Goal: Information Seeking & Learning: Check status

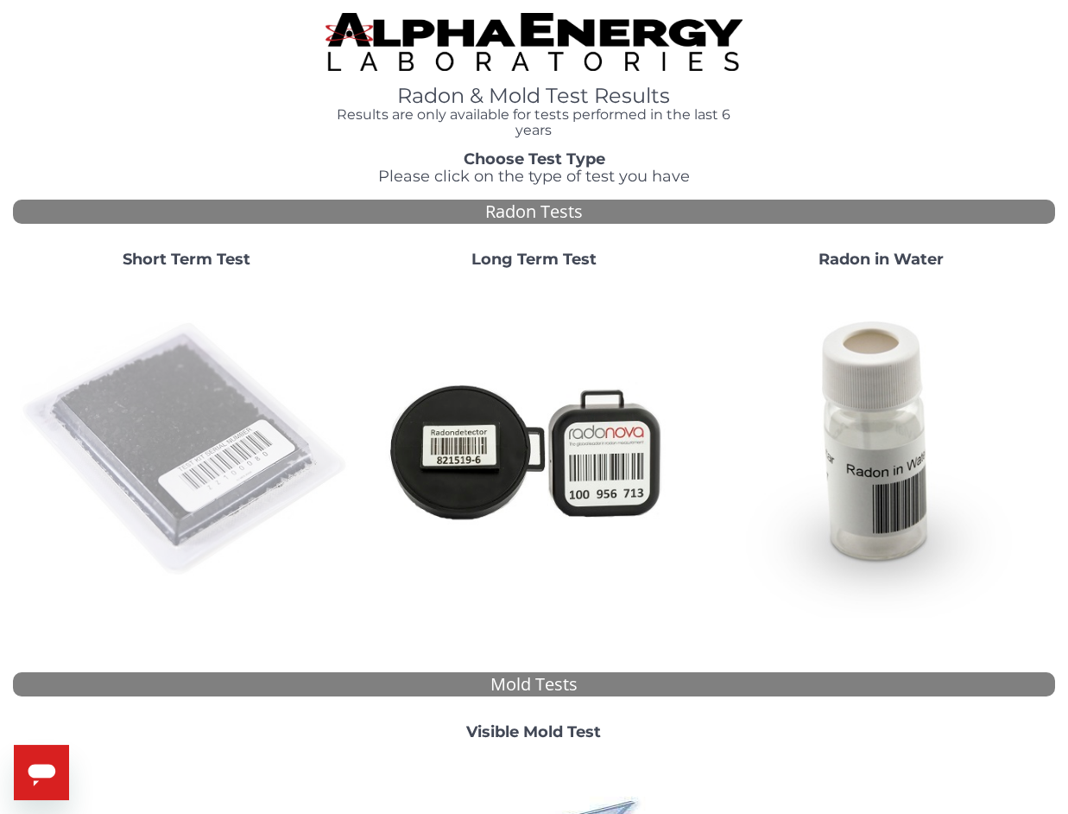
click at [212, 429] on img at bounding box center [186, 448] width 333 height 333
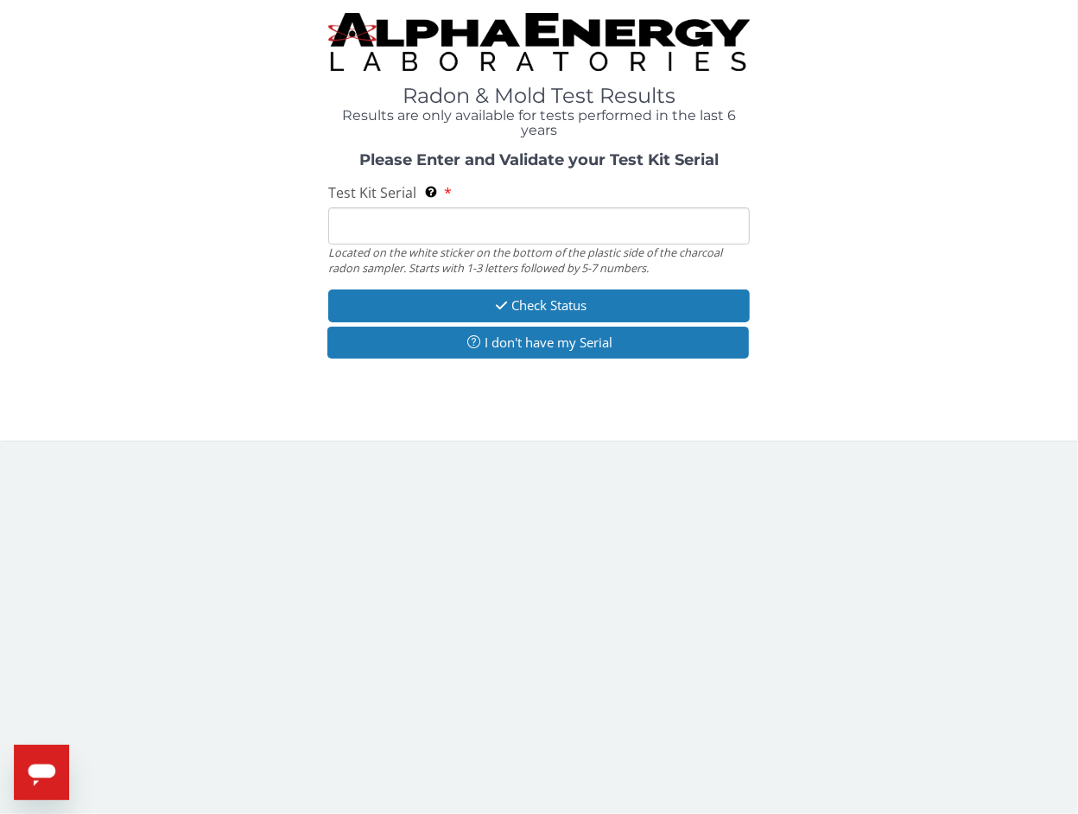
click at [396, 232] on input "Test Kit Serial Located on the white sticker on the bottom of the plastic side …" at bounding box center [538, 225] width 421 height 37
paste input "AA768770"
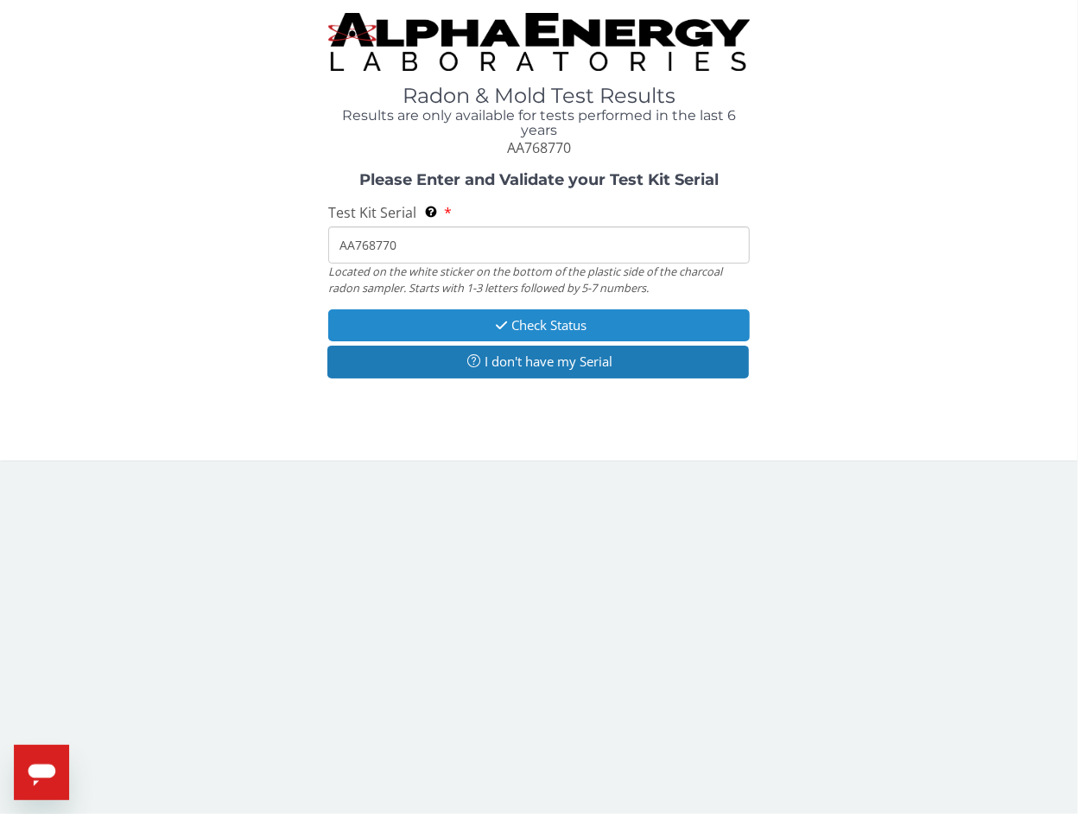
type input "AA768770"
click at [409, 323] on button "Check Status" at bounding box center [538, 325] width 421 height 32
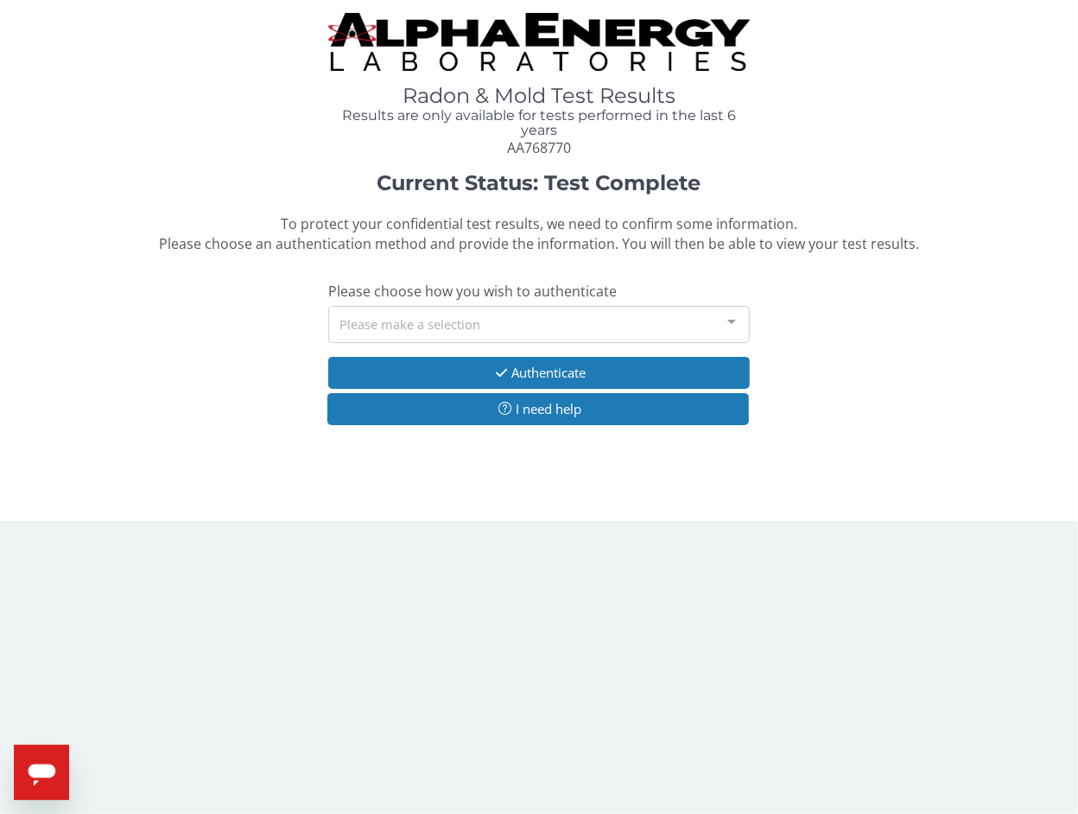
click at [396, 326] on div "Please make a selection" at bounding box center [538, 324] width 421 height 37
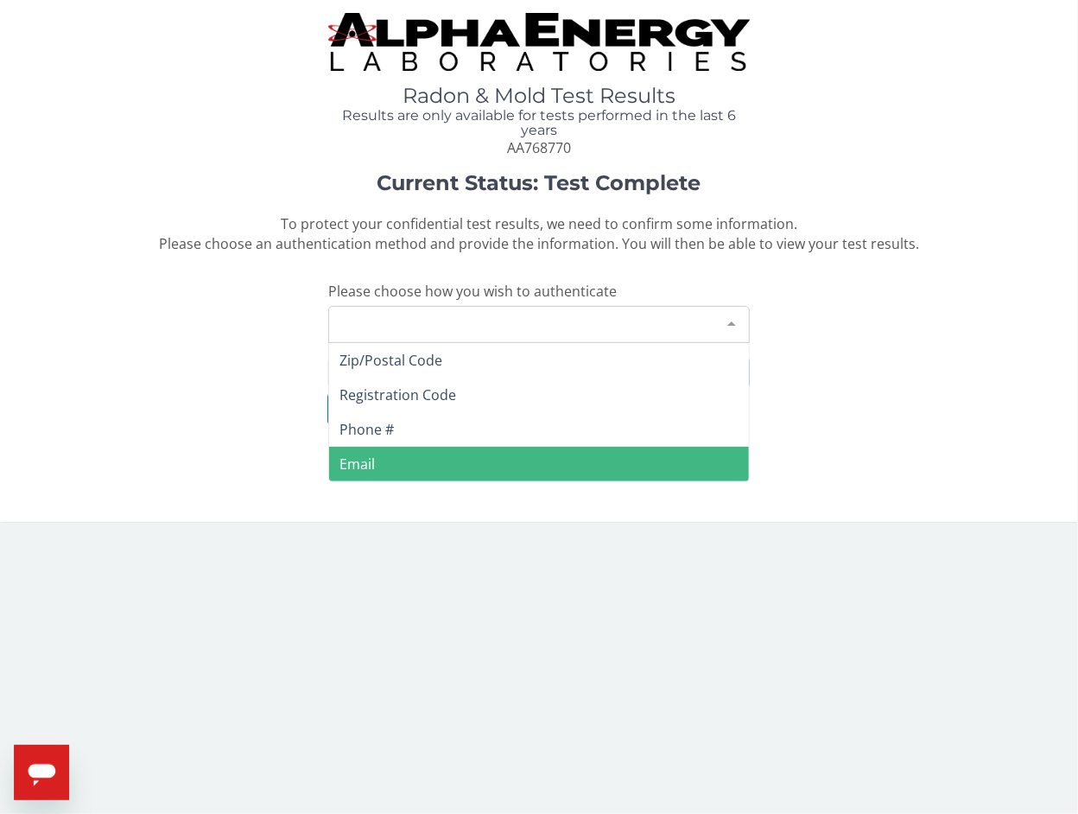
click at [371, 459] on span "Email" at bounding box center [356, 463] width 35 height 19
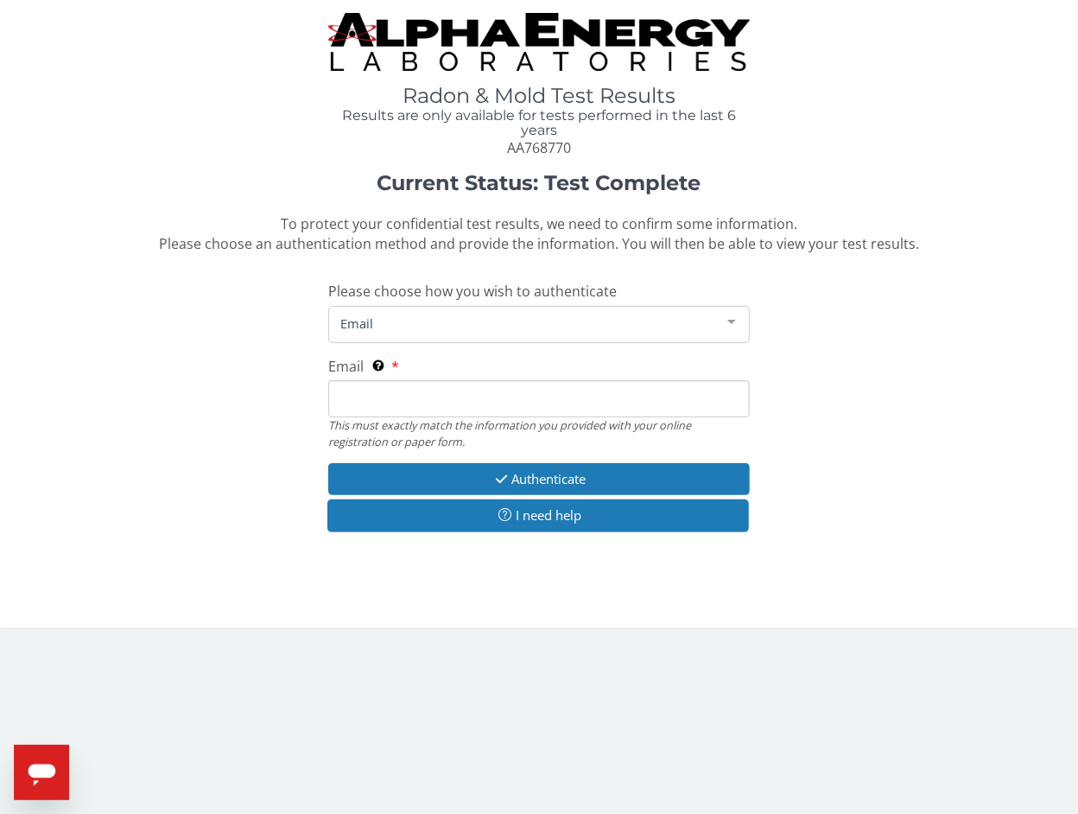
click at [374, 400] on input "Email This must exactly match the information you provided with your online reg…" at bounding box center [538, 398] width 421 height 37
type input "[PERSON_NAME][EMAIL_ADDRESS][DOMAIN_NAME]"
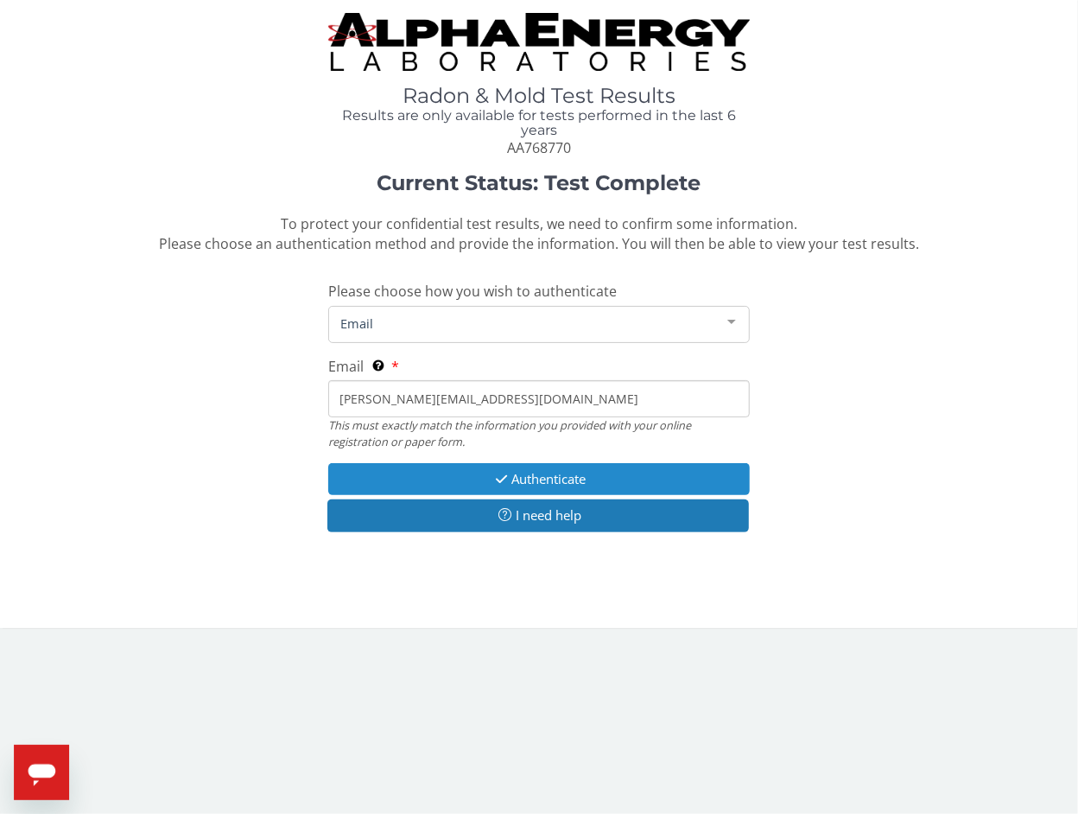
click at [415, 472] on button "Authenticate" at bounding box center [538, 479] width 421 height 32
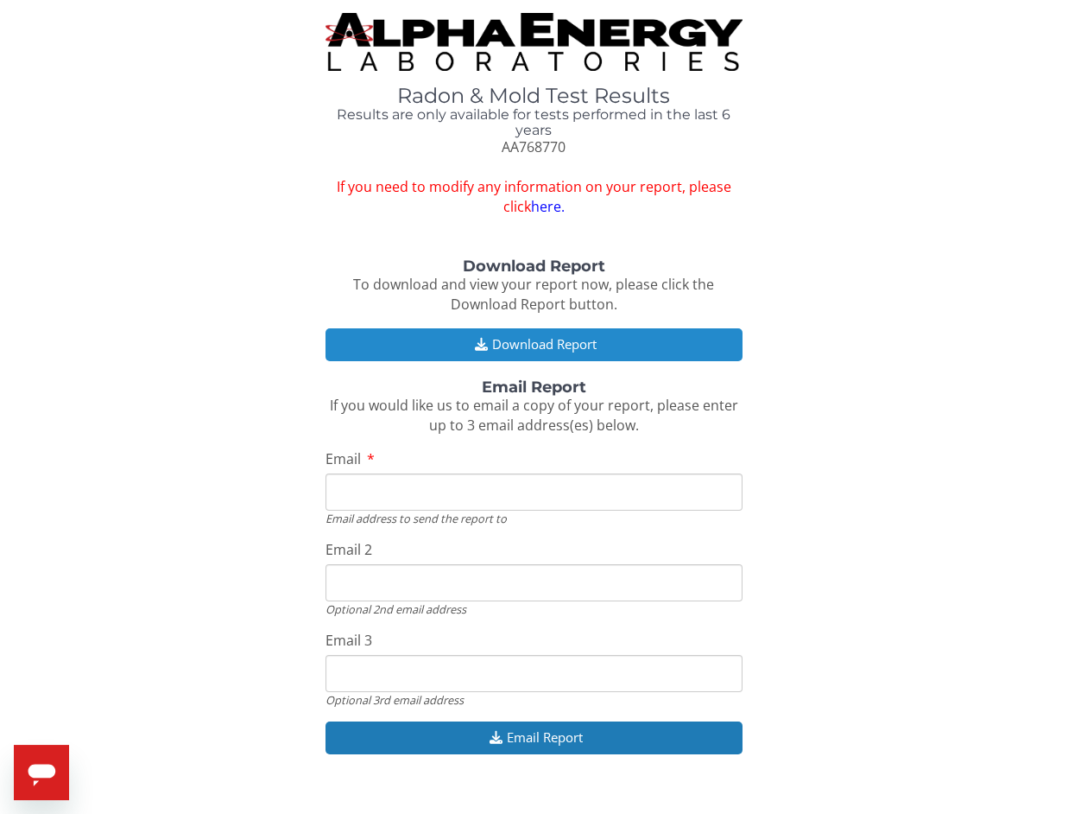
click at [548, 345] on button "Download Report" at bounding box center [534, 344] width 417 height 32
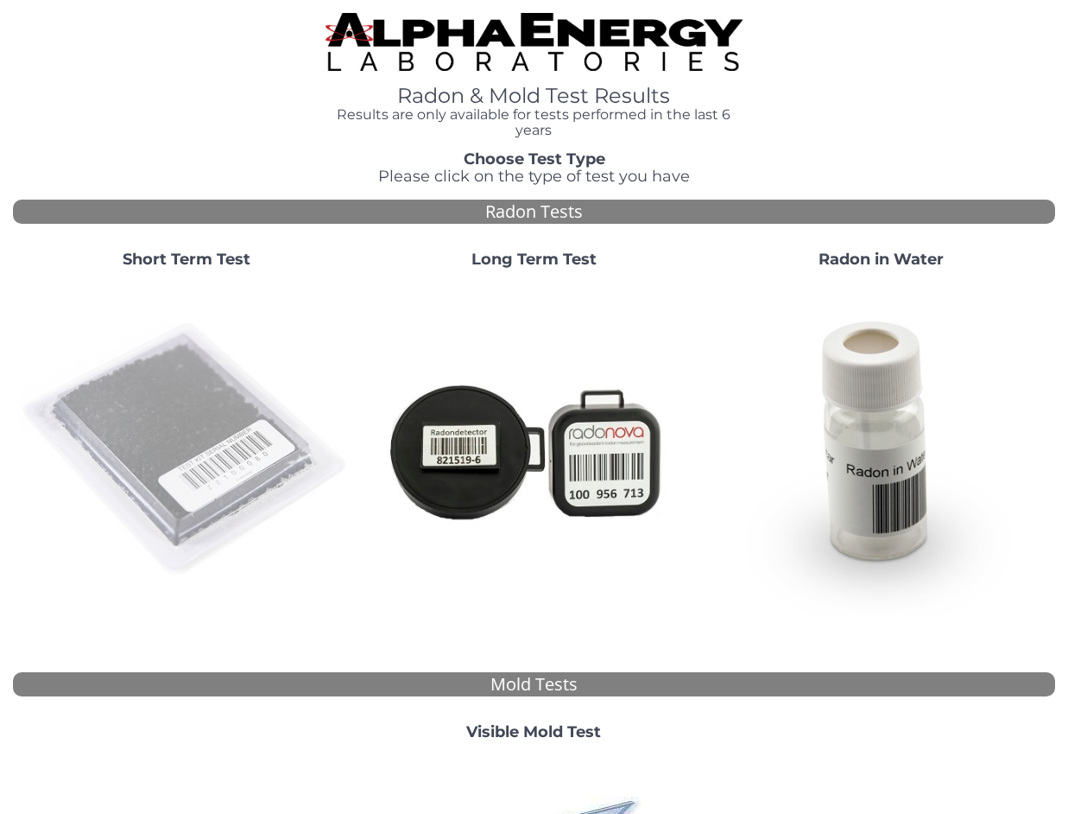
click at [190, 398] on img at bounding box center [186, 448] width 333 height 333
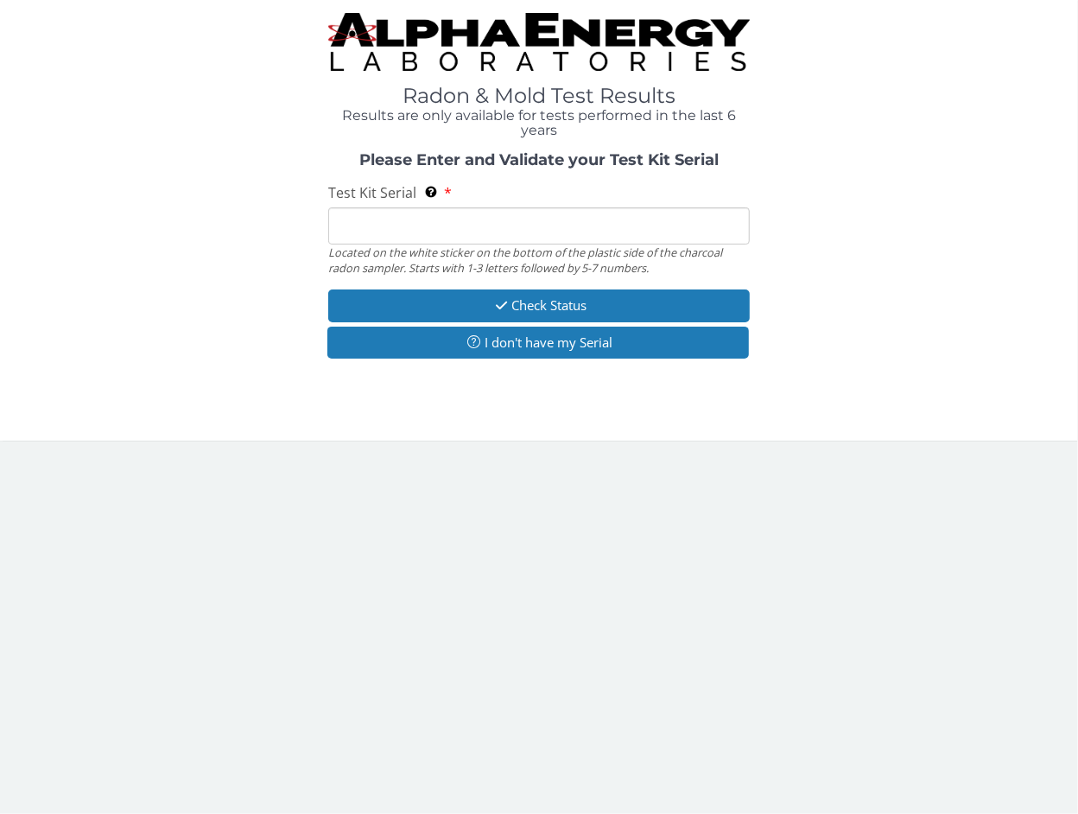
click at [403, 231] on input "Test Kit Serial Located on the white sticker on the bottom of the plastic side …" at bounding box center [538, 225] width 421 height 37
paste input "AA768532"
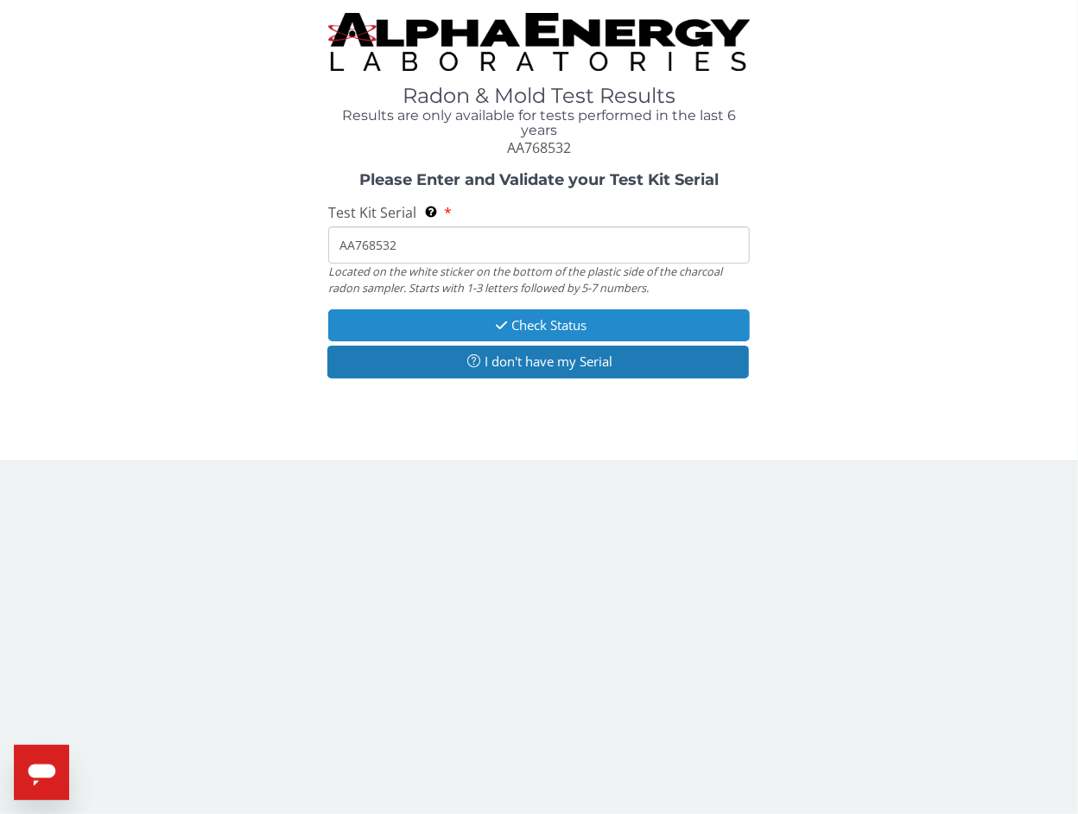
type input "AA768532"
click at [407, 321] on button "Check Status" at bounding box center [538, 325] width 421 height 32
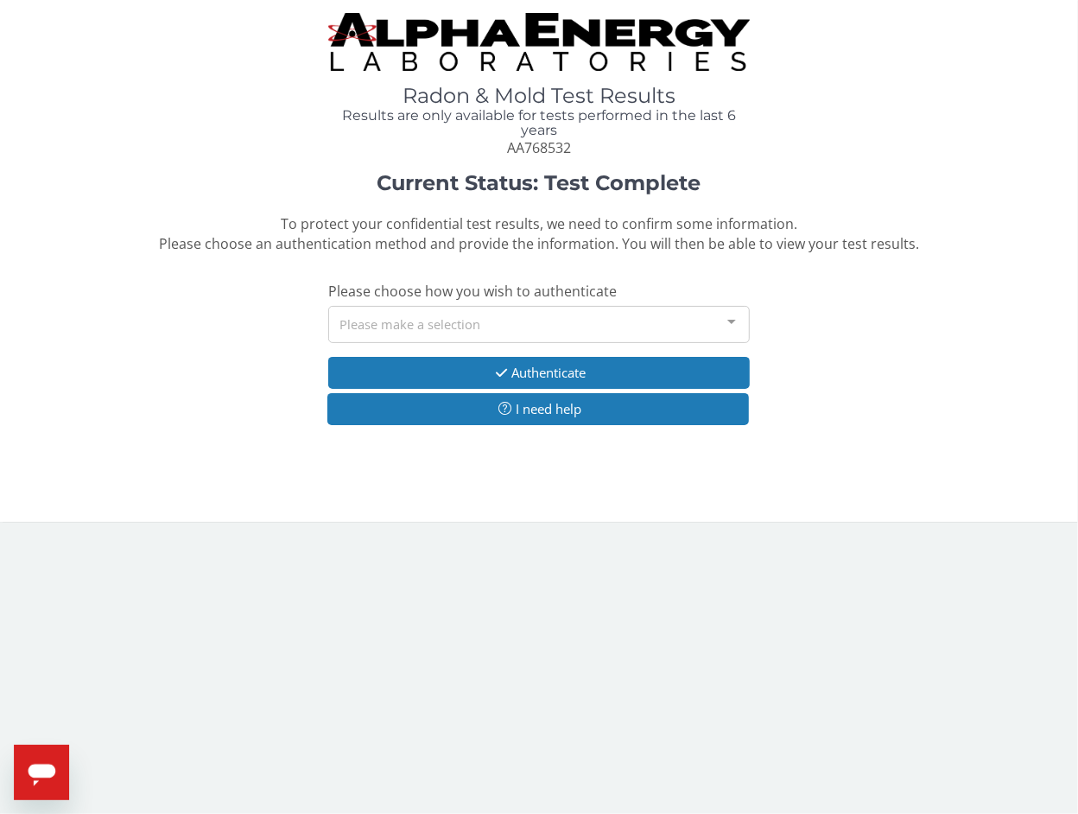
click at [435, 329] on div "Please make a selection" at bounding box center [538, 324] width 421 height 37
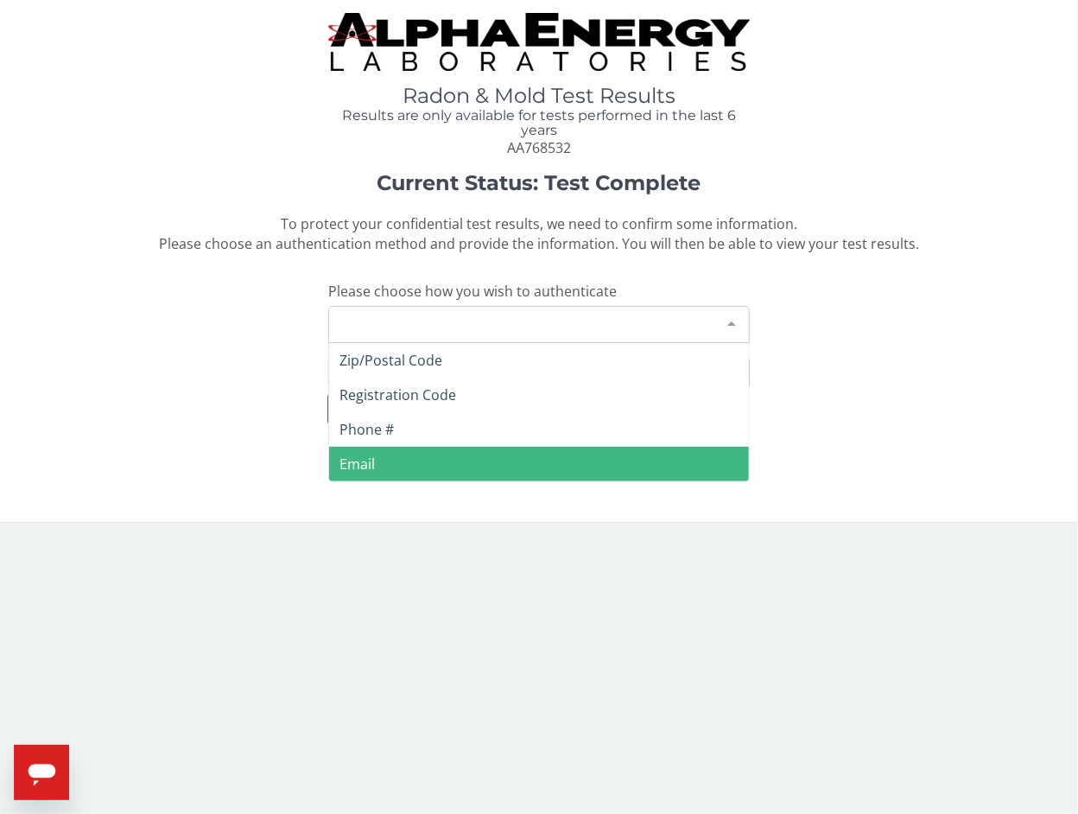
click at [374, 456] on span "Email" at bounding box center [356, 463] width 35 height 19
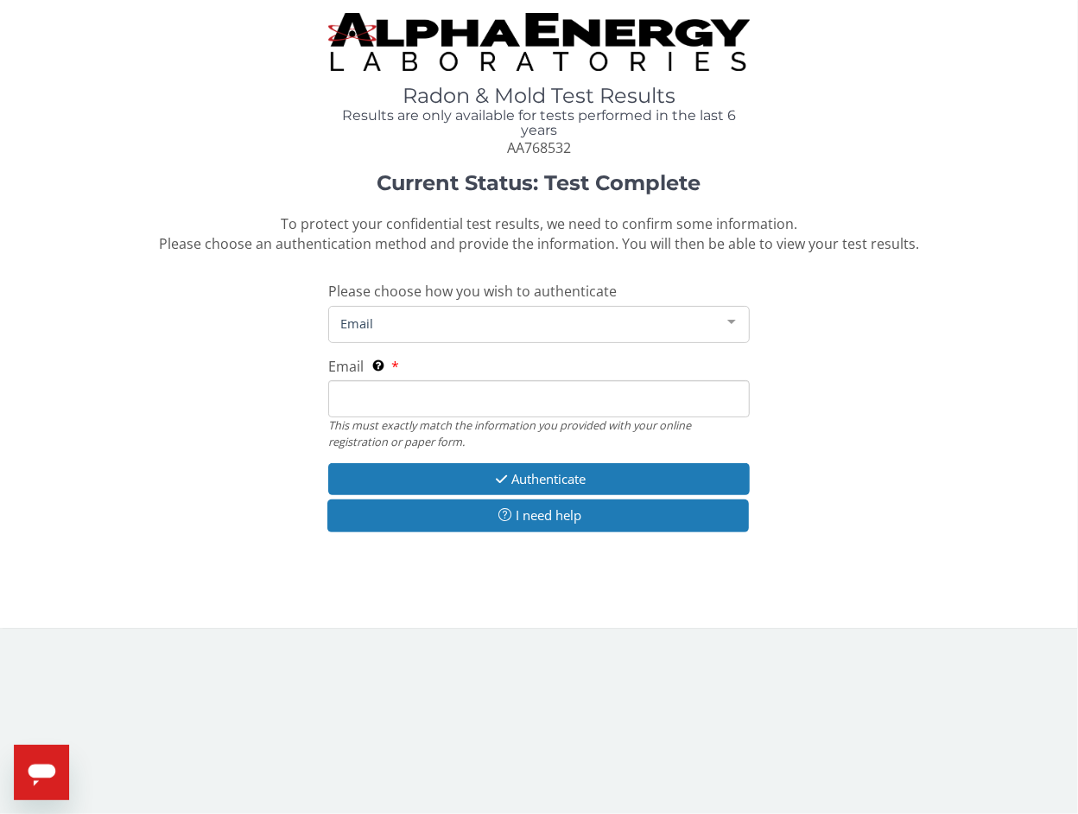
click at [393, 388] on input "Email This must exactly match the information you provided with your online reg…" at bounding box center [538, 398] width 421 height 37
type input "[PERSON_NAME][EMAIL_ADDRESS][DOMAIN_NAME]"
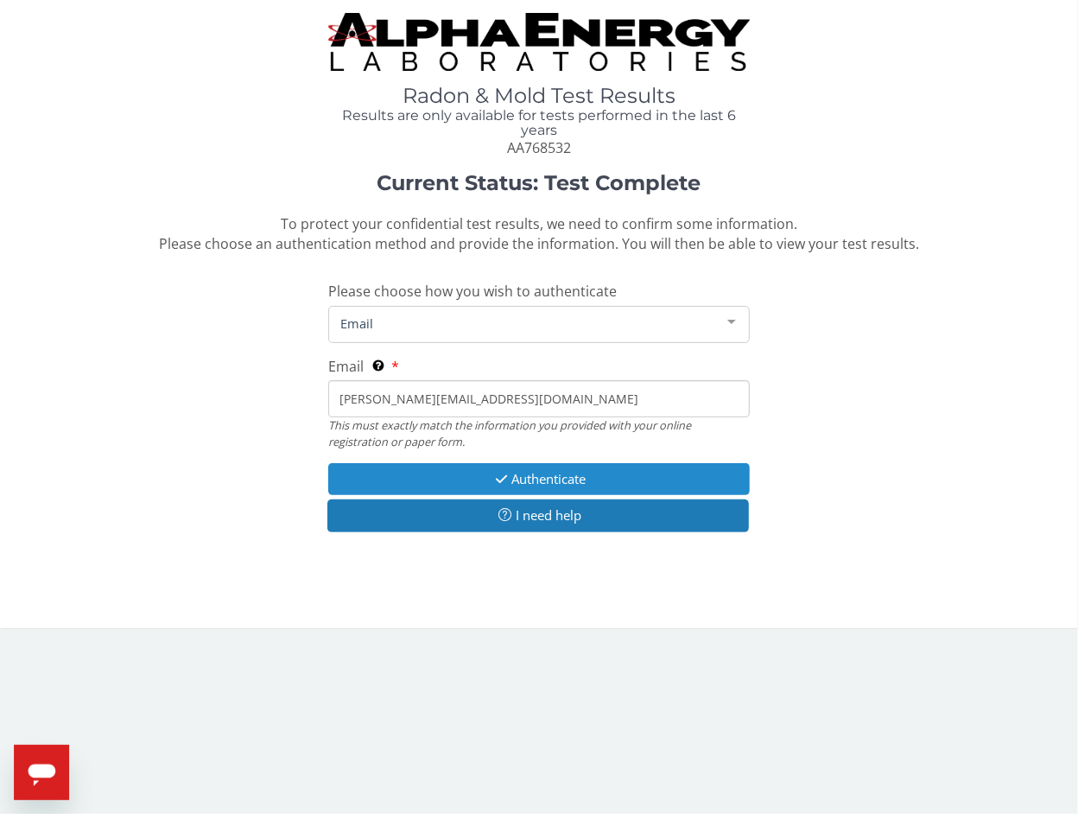
click at [397, 475] on button "Authenticate" at bounding box center [538, 479] width 421 height 32
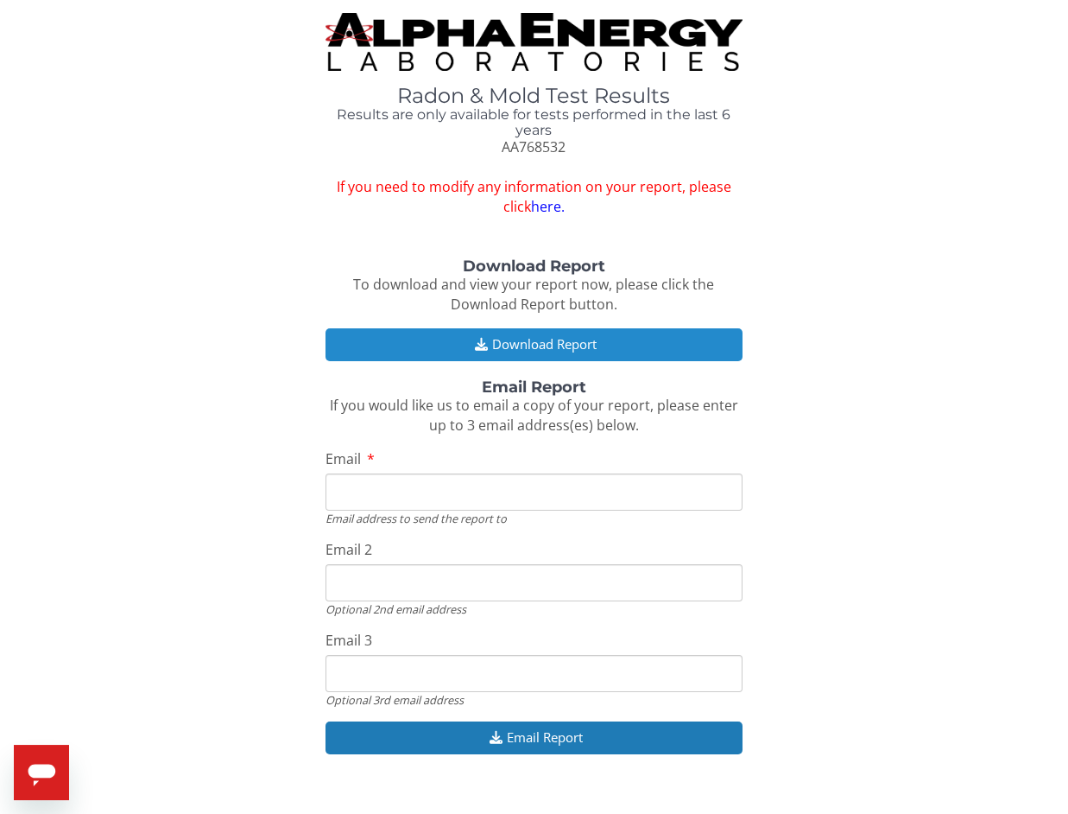
click at [471, 339] on icon "button" at bounding box center [482, 344] width 22 height 13
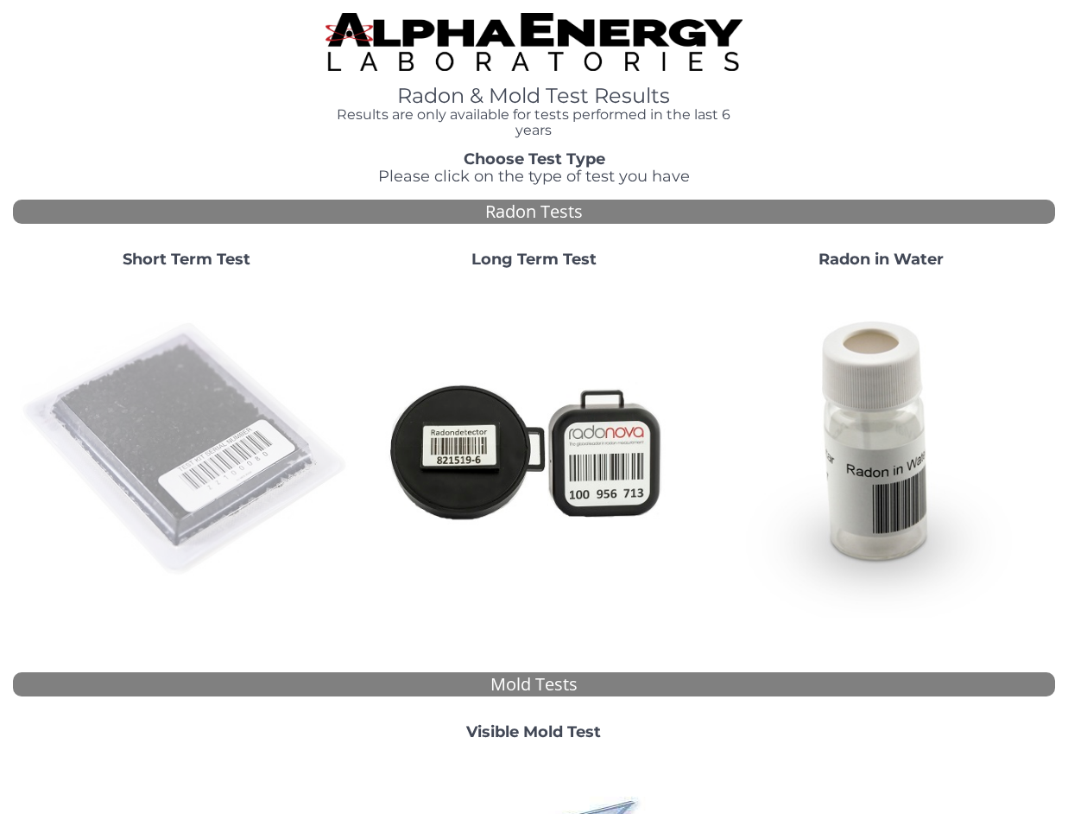
click at [156, 342] on img at bounding box center [186, 448] width 333 height 333
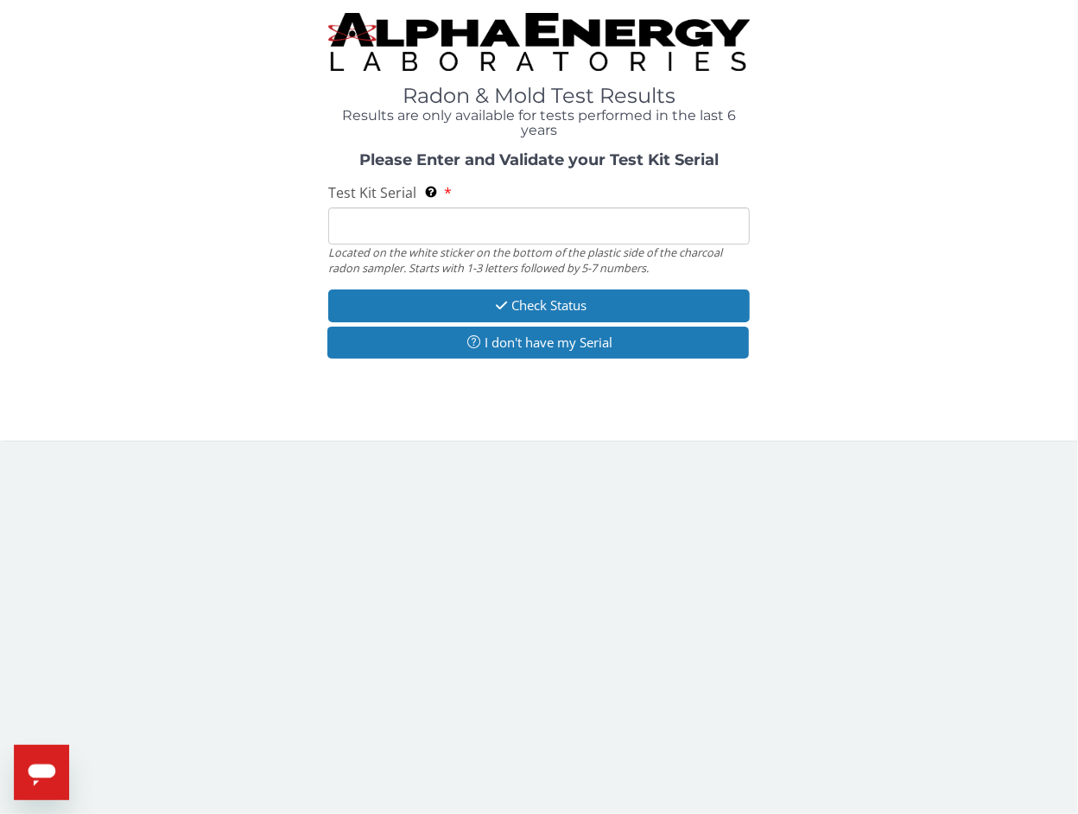
click at [409, 219] on input "Test Kit Serial Located on the white sticker on the bottom of the plastic side …" at bounding box center [538, 225] width 421 height 37
paste input "AA768802"
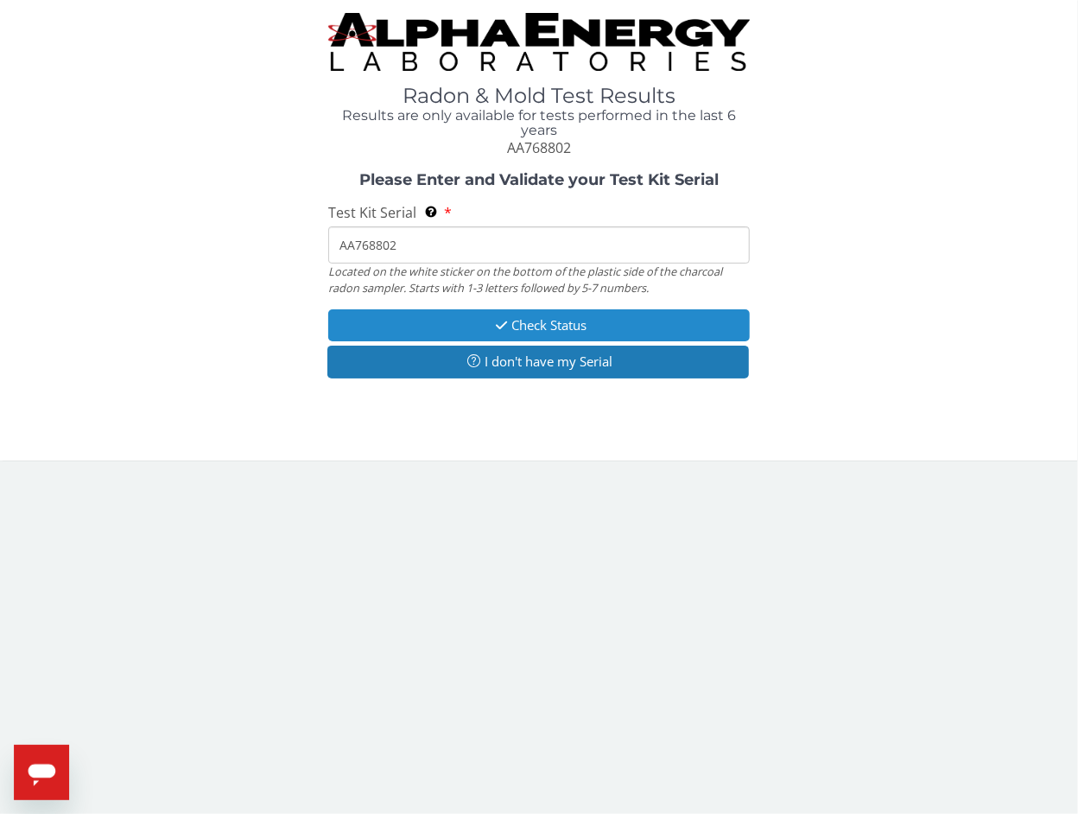
type input "AA768802"
click at [435, 334] on button "Check Status" at bounding box center [538, 325] width 421 height 32
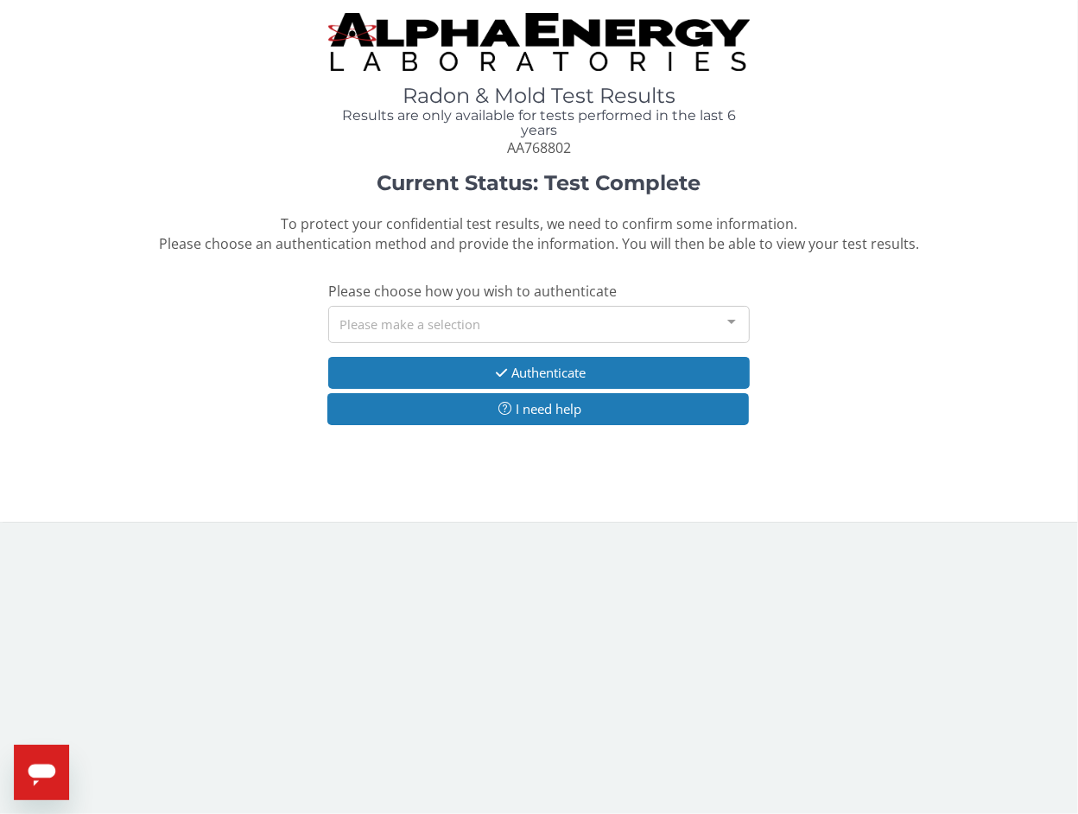
click at [526, 312] on div "Please make a selection" at bounding box center [538, 324] width 421 height 37
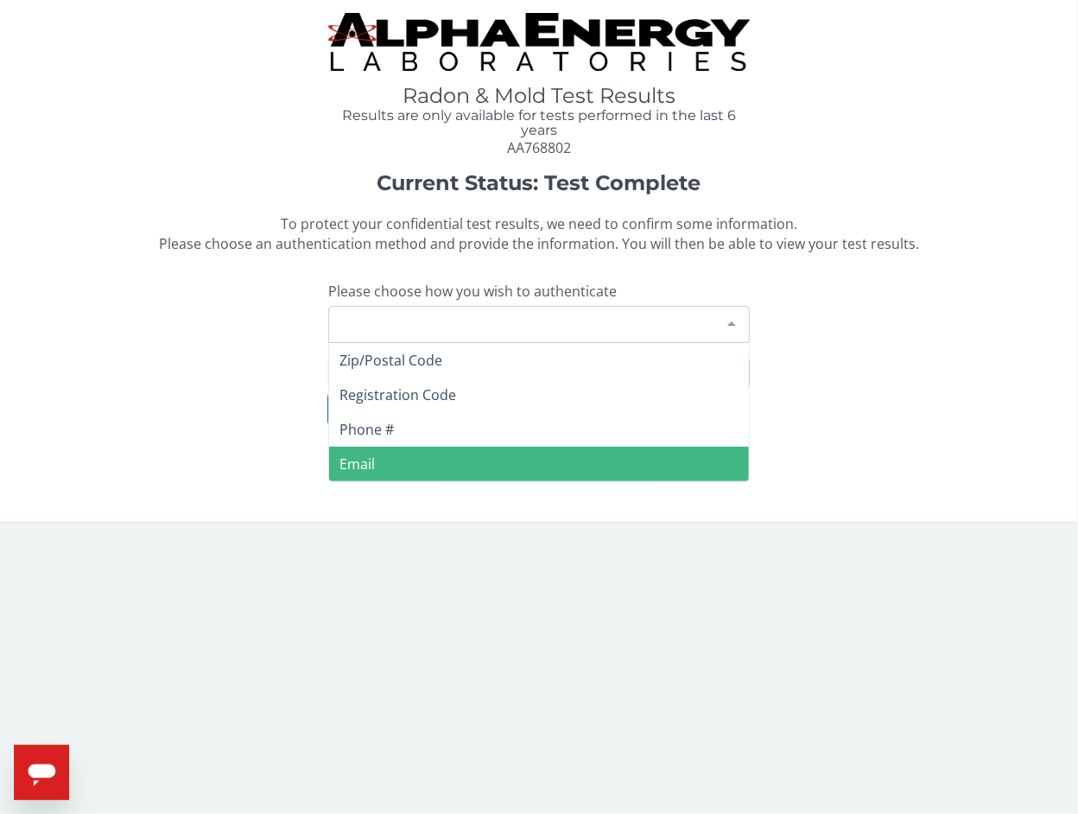
click at [376, 467] on span "Email" at bounding box center [538, 464] width 419 height 35
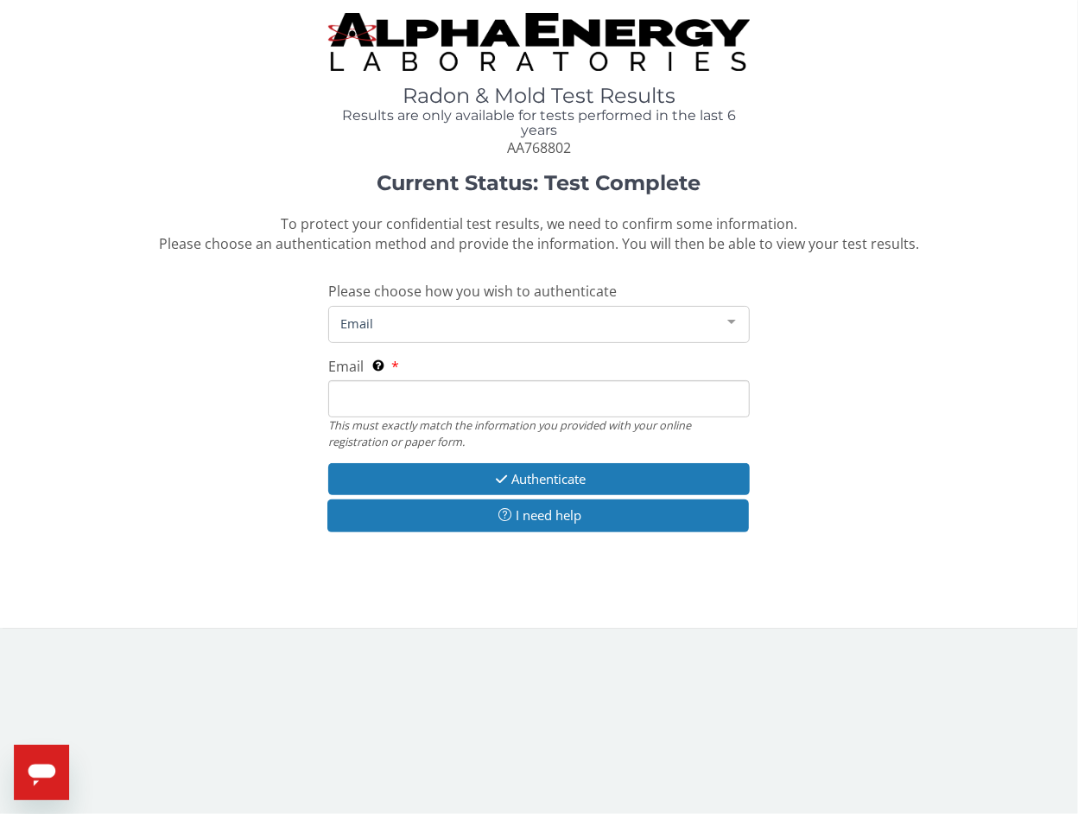
click at [404, 404] on input "Email This must exactly match the information you provided with your online reg…" at bounding box center [538, 398] width 421 height 37
type input "[PERSON_NAME][EMAIL_ADDRESS][DOMAIN_NAME]"
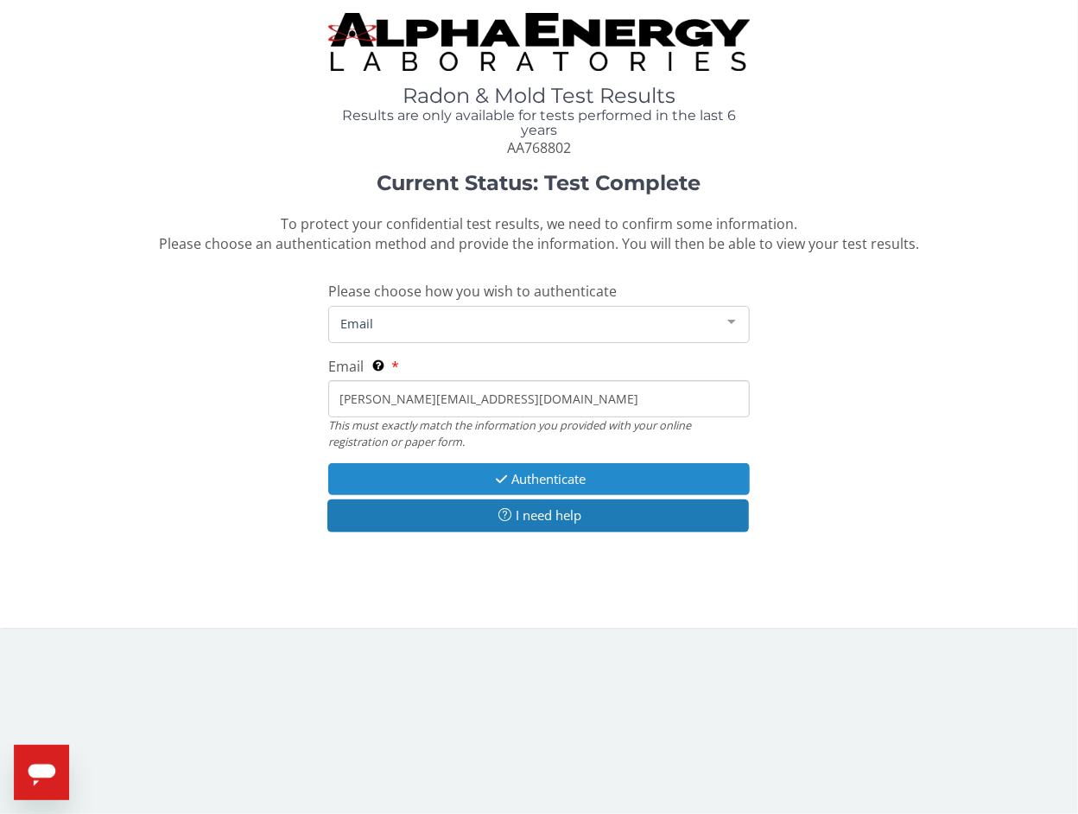
click at [421, 470] on button "Authenticate" at bounding box center [538, 479] width 421 height 32
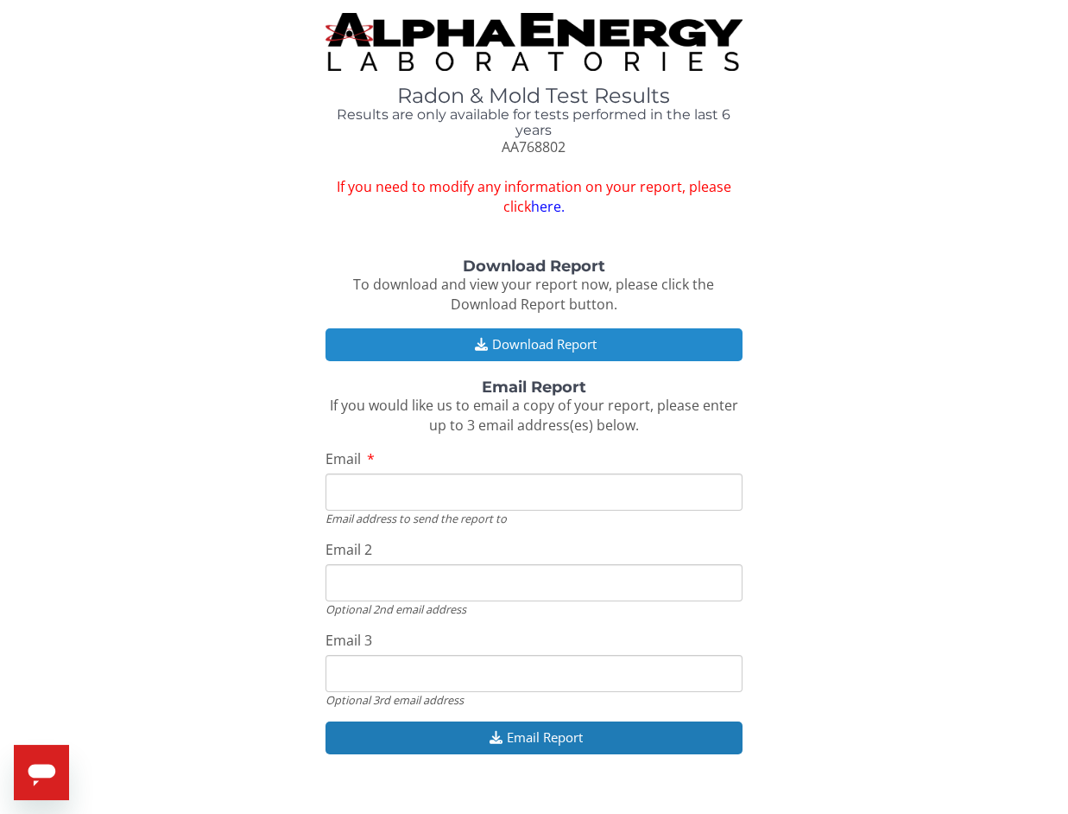
click at [504, 338] on button "Download Report" at bounding box center [534, 344] width 417 height 32
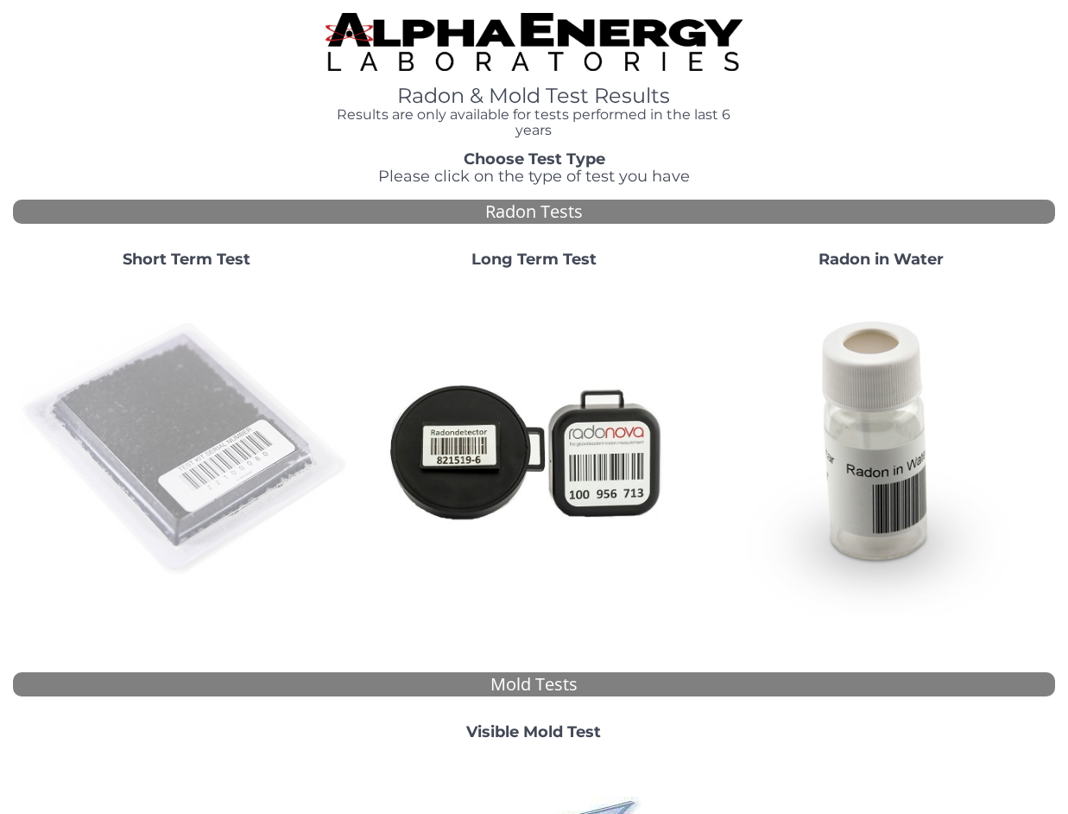
click at [175, 438] on img at bounding box center [186, 448] width 333 height 333
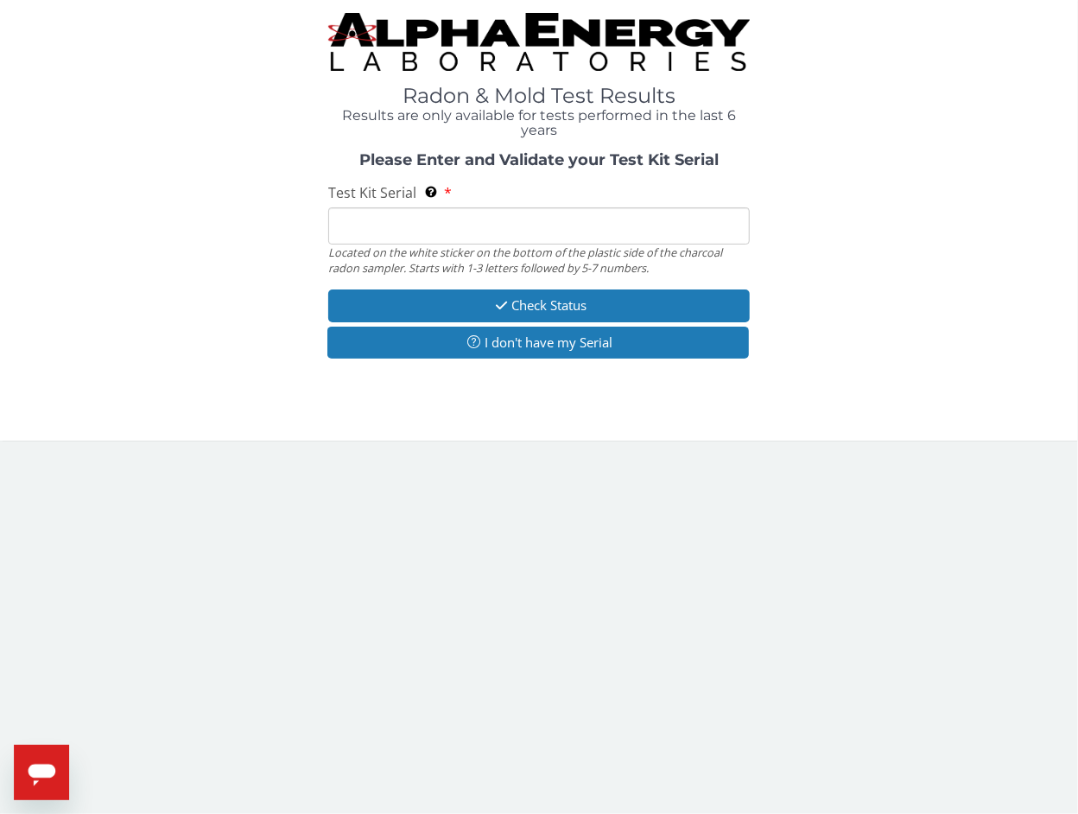
click at [398, 225] on input "Test Kit Serial Located on the white sticker on the bottom of the plastic side …" at bounding box center [538, 225] width 421 height 37
paste input "AA768803"
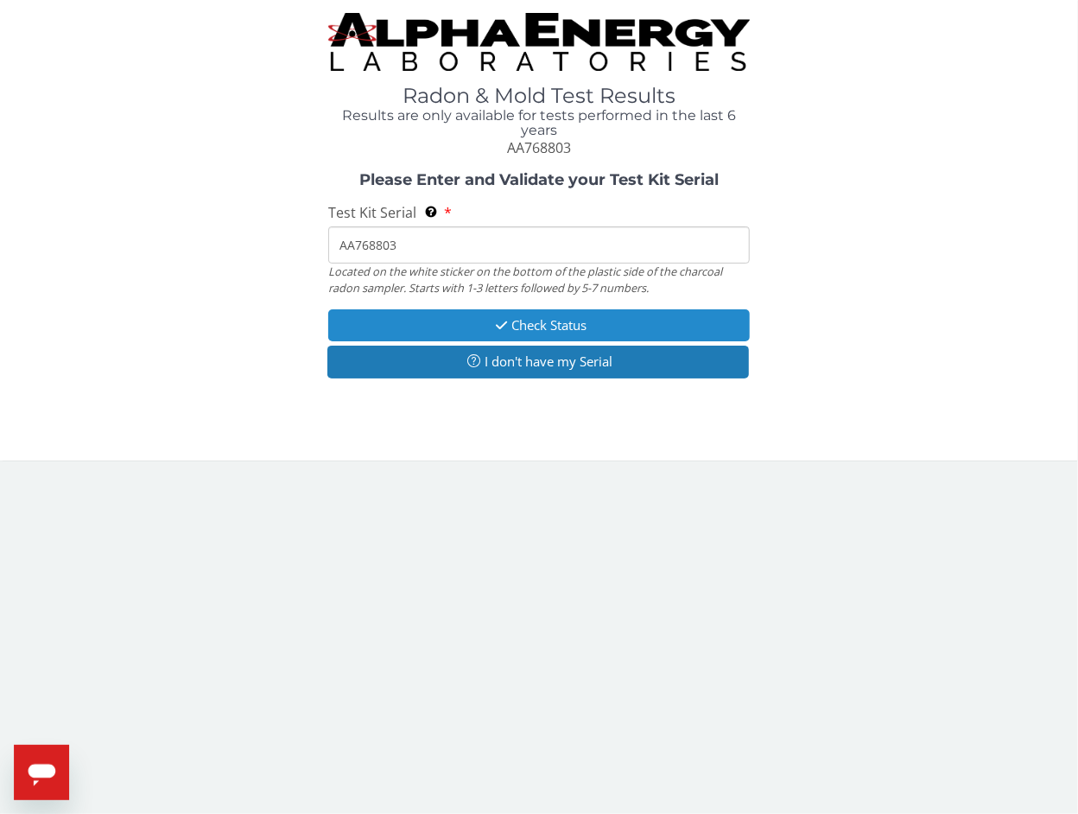
type input "AA768803"
click at [402, 337] on button "Check Status" at bounding box center [538, 325] width 421 height 32
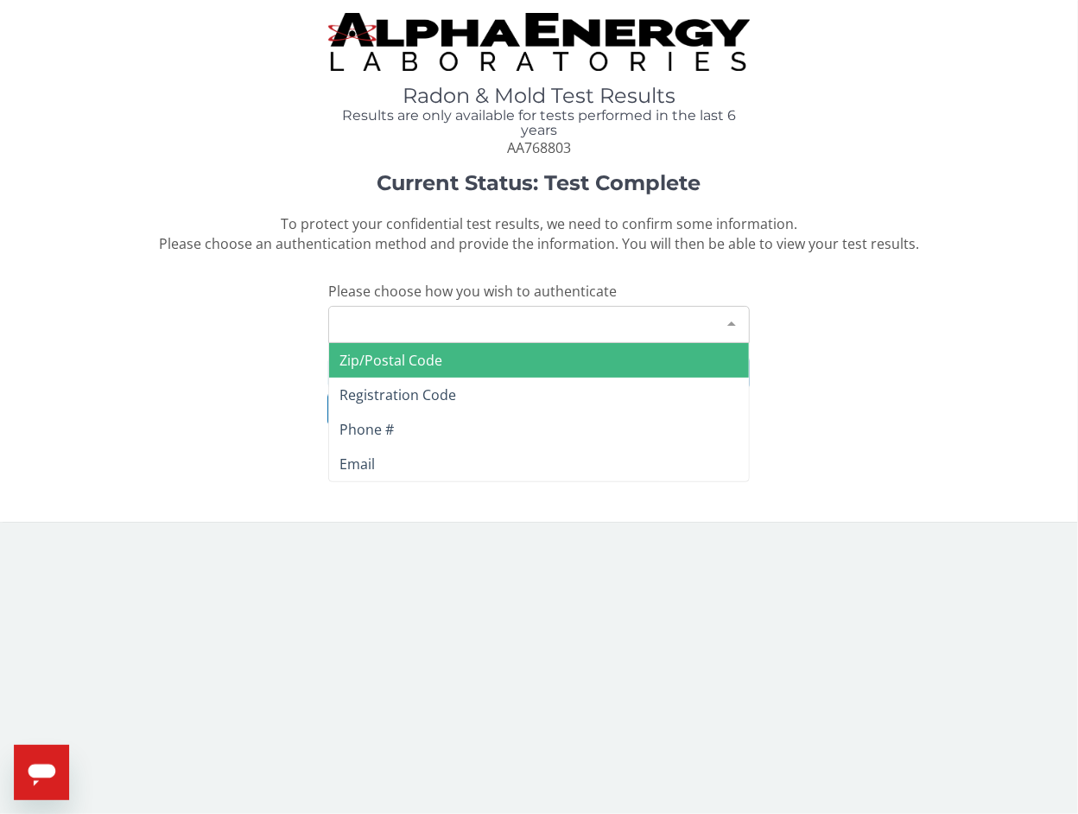
click at [374, 326] on div "Please make a selection" at bounding box center [538, 324] width 421 height 37
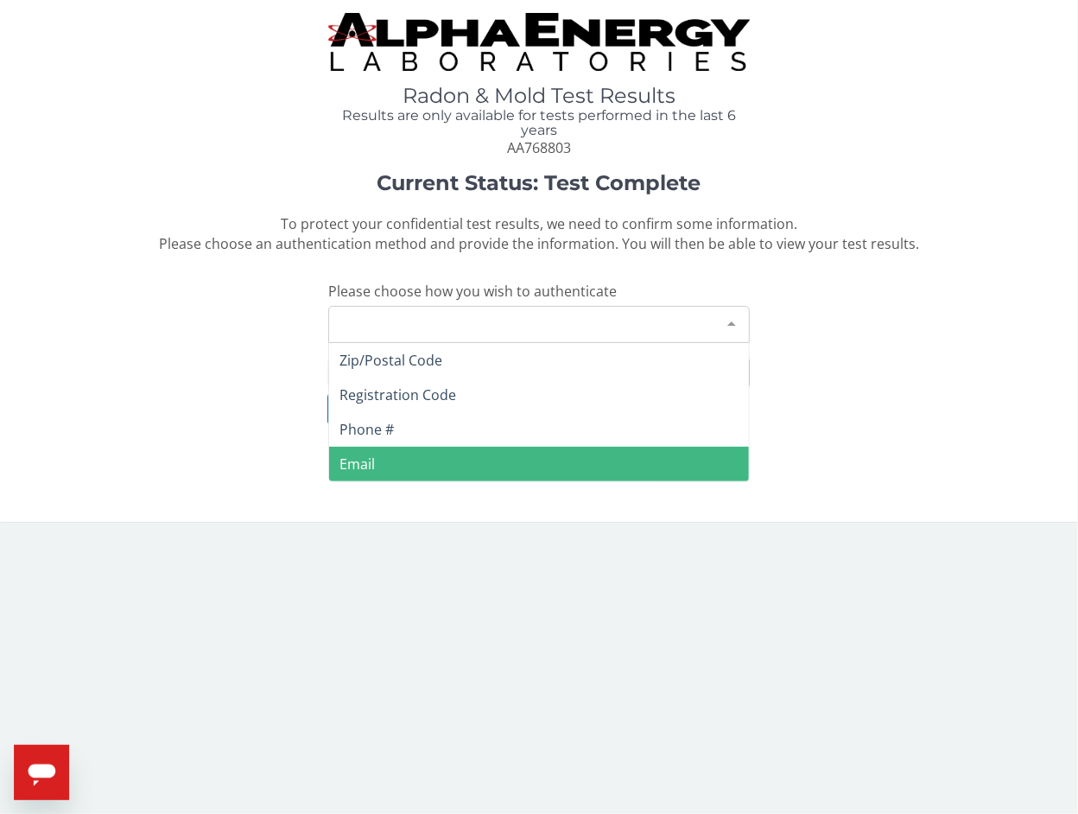
click at [380, 461] on span "Email" at bounding box center [538, 464] width 419 height 35
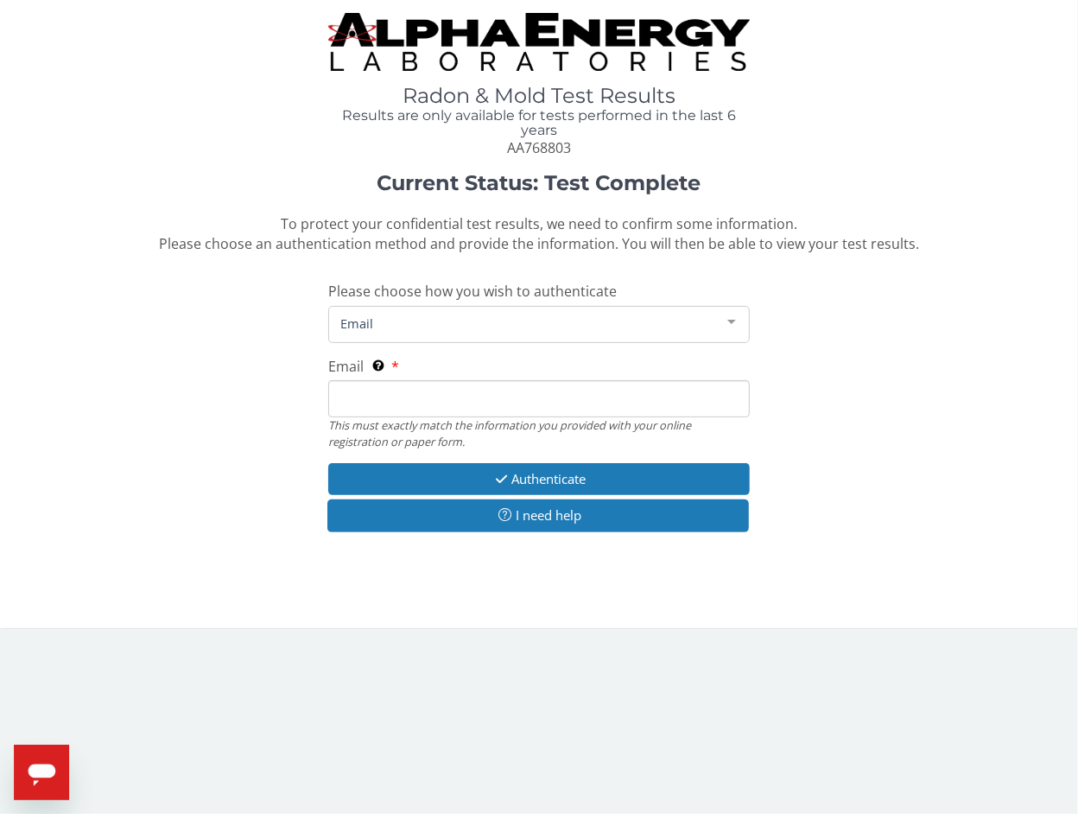
click at [382, 402] on input "Email This must exactly match the information you provided with your online reg…" at bounding box center [538, 398] width 421 height 37
type input "[PERSON_NAME][EMAIL_ADDRESS][DOMAIN_NAME]"
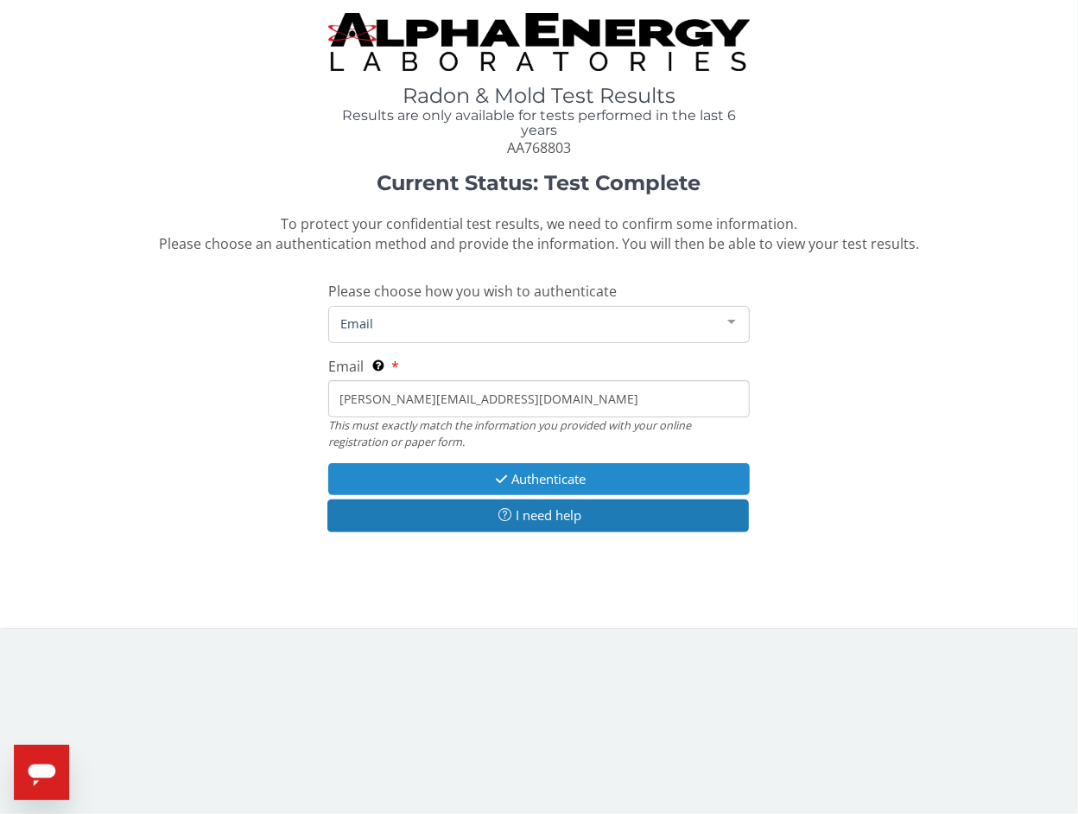
click at [396, 474] on button "Authenticate" at bounding box center [538, 479] width 421 height 32
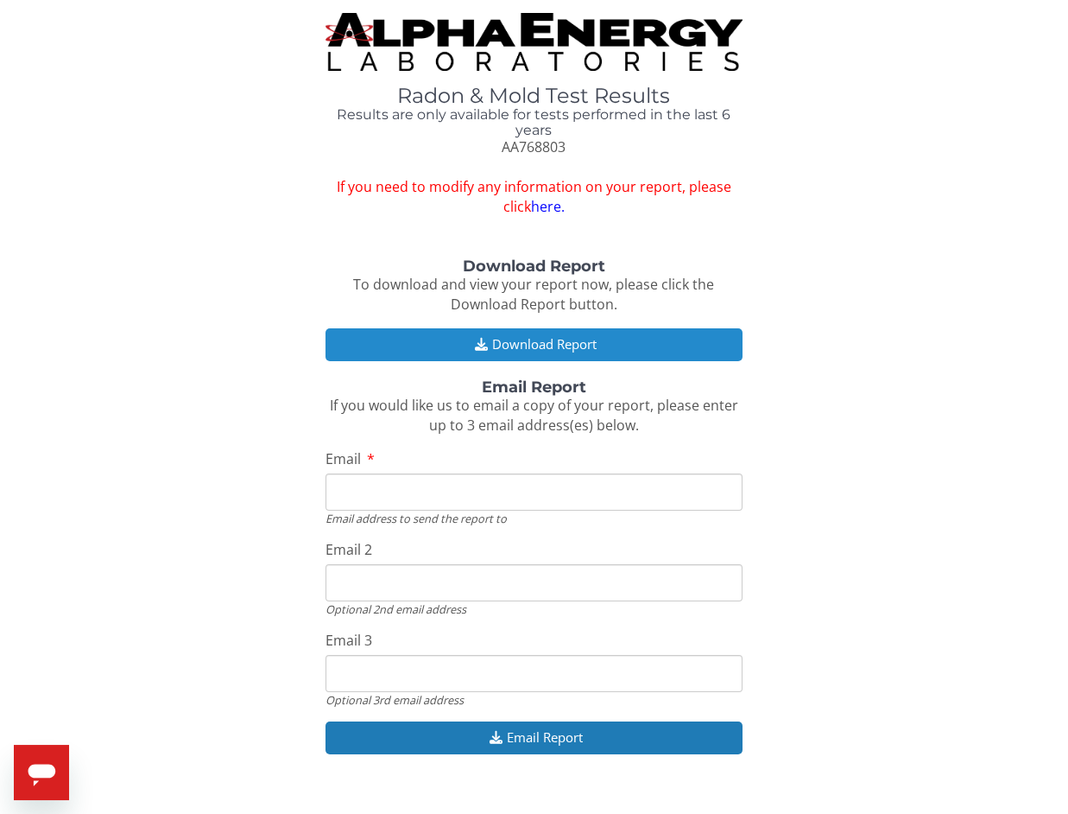
click at [529, 345] on button "Download Report" at bounding box center [534, 344] width 417 height 32
